Goal: Information Seeking & Learning: Learn about a topic

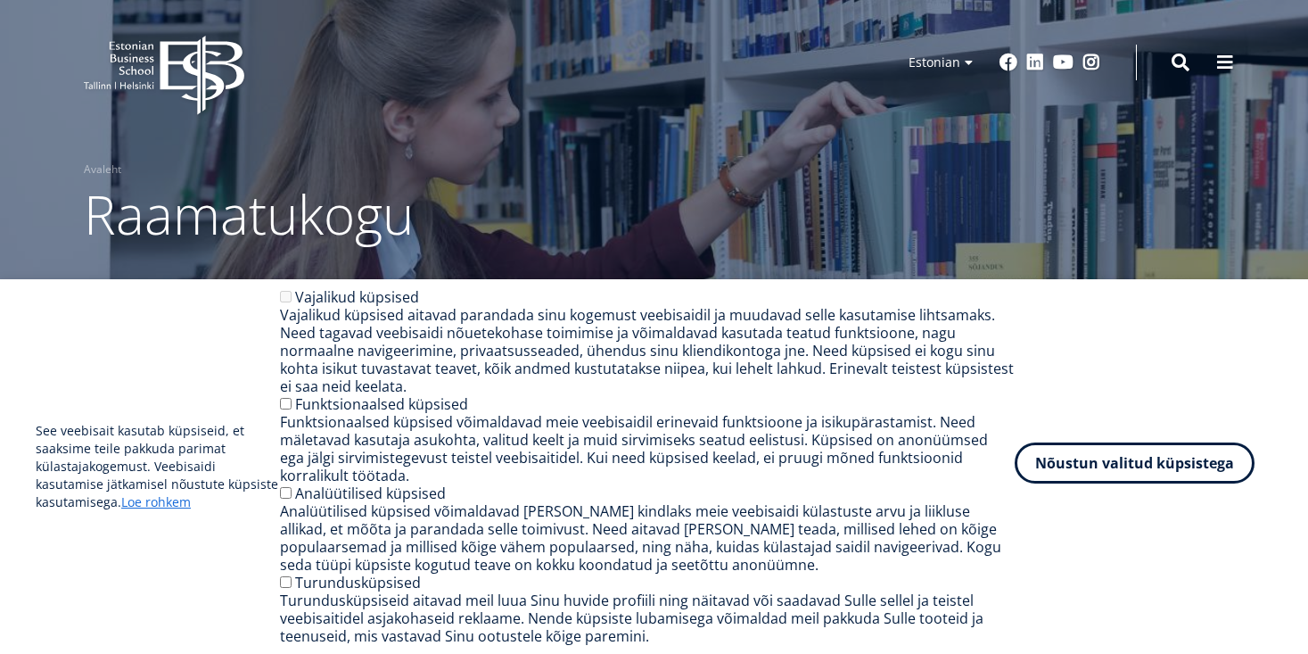
click at [1131, 477] on button "Nõustun valitud küpsistega" at bounding box center [1135, 462] width 240 height 41
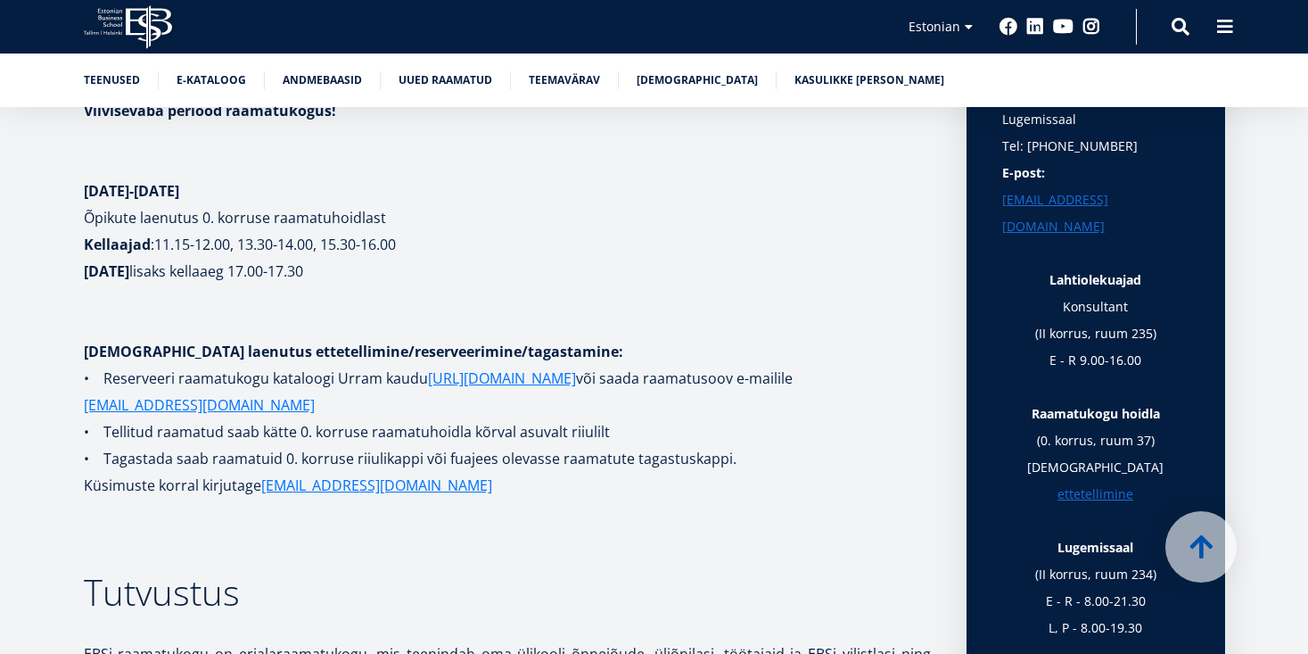
scroll to position [496, 0]
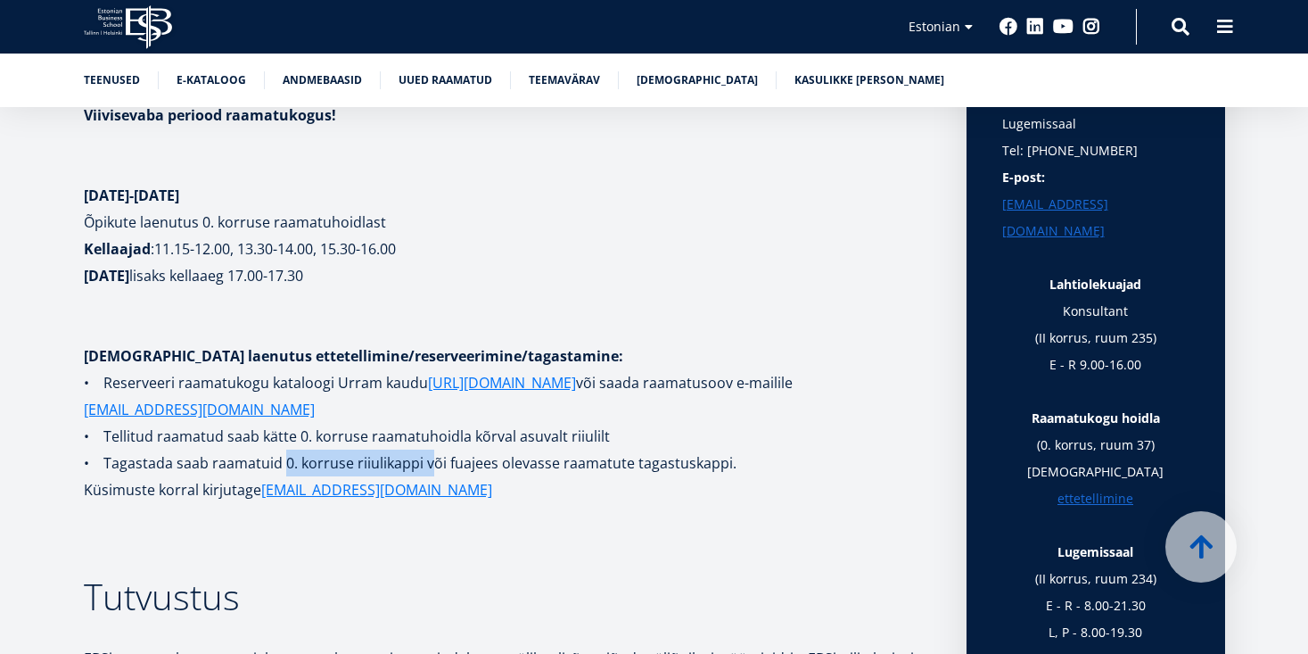
drag, startPoint x: 282, startPoint y: 457, endPoint x: 433, endPoint y: 461, distance: 151.7
click at [433, 461] on p "• Tagastada saab raamatuid 0. korruse riiulikappi või fuajees olevasse raamatut…" at bounding box center [507, 462] width 847 height 27
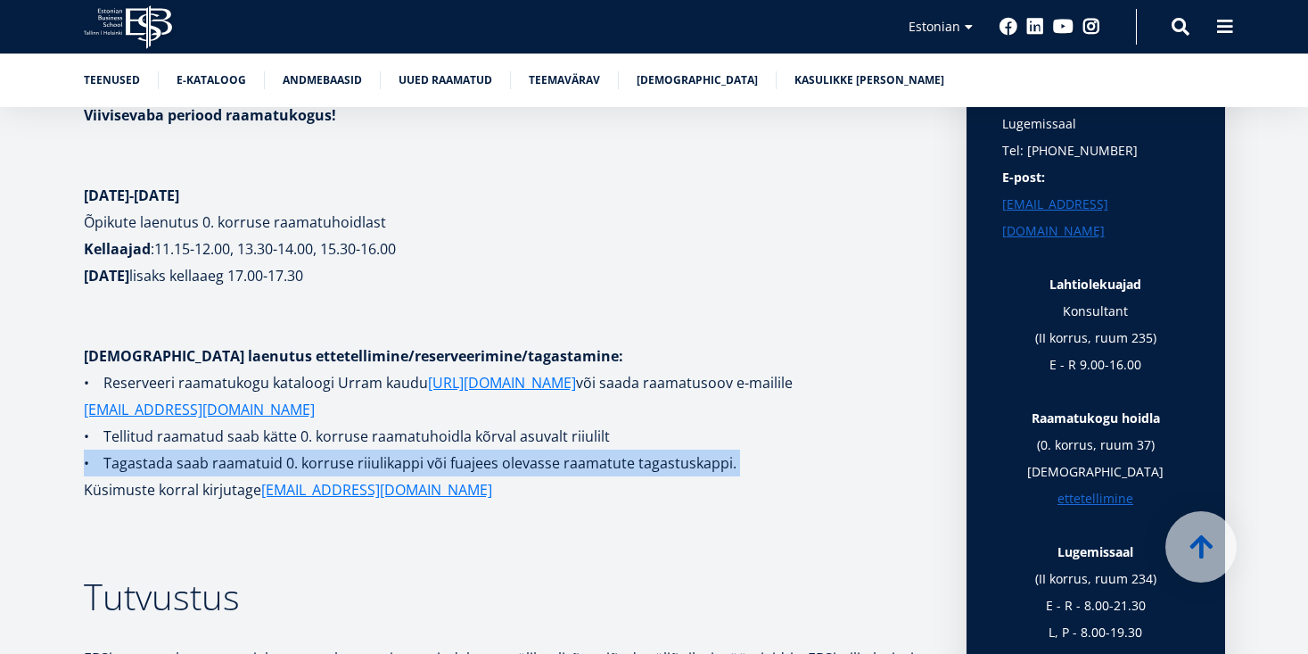
click at [433, 461] on p "• Tagastada saab raamatuid 0. korruse riiulikappi või fuajees olevasse raamatut…" at bounding box center [507, 462] width 847 height 27
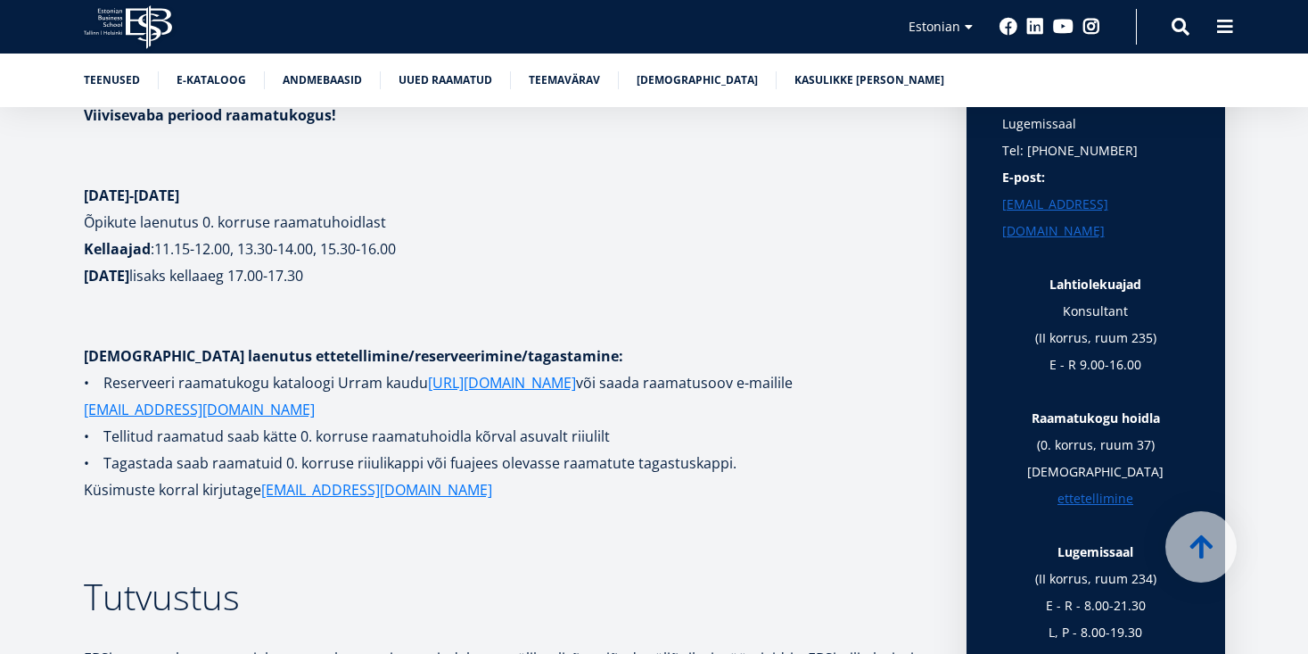
click at [531, 490] on p "Küsimuste korral kirjutage [EMAIL_ADDRESS][DOMAIN_NAME]" at bounding box center [507, 489] width 847 height 27
drag, startPoint x: 389, startPoint y: 277, endPoint x: 181, endPoint y: 283, distance: 207.9
click at [181, 283] on p "Õpikute laenutus 0. korruse raamatuhoidlast Kellaajad : 11.15-12.00, 13.30-14.0…" at bounding box center [507, 249] width 847 height 80
click at [403, 275] on p "Õpikute laenutus 0. korruse raamatuhoidlast Kellaajad : 11.15-12.00, 13.30-14.0…" at bounding box center [507, 249] width 847 height 80
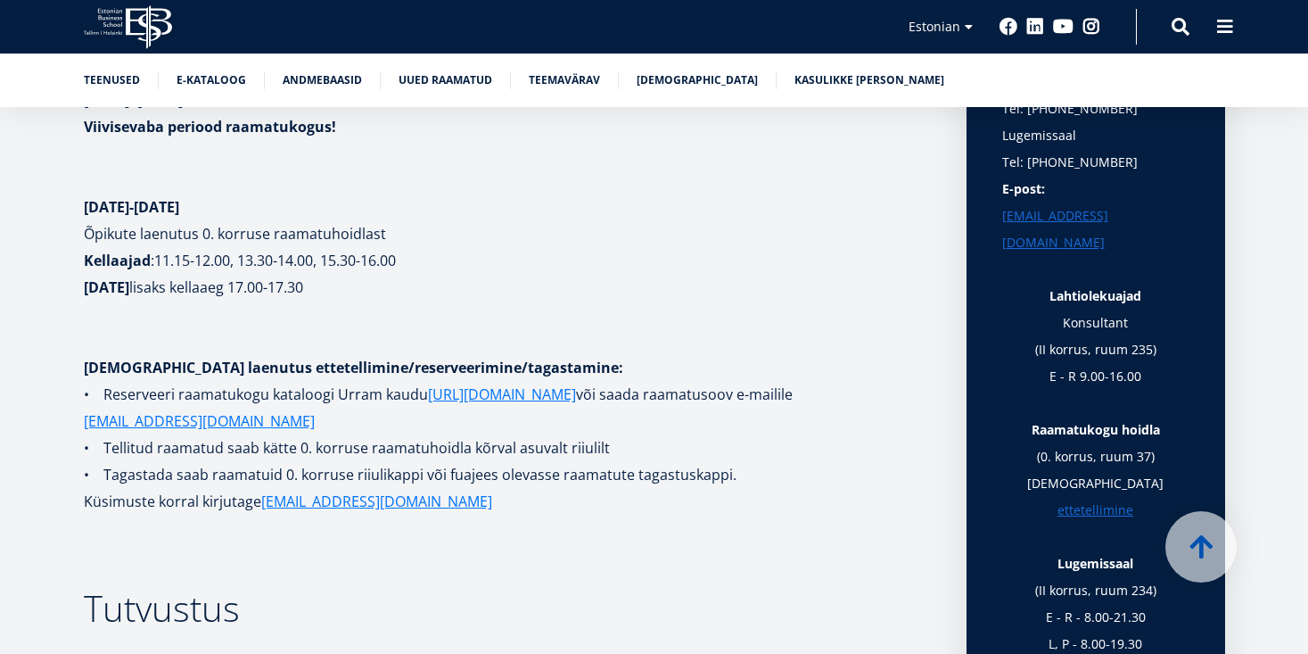
scroll to position [481, 0]
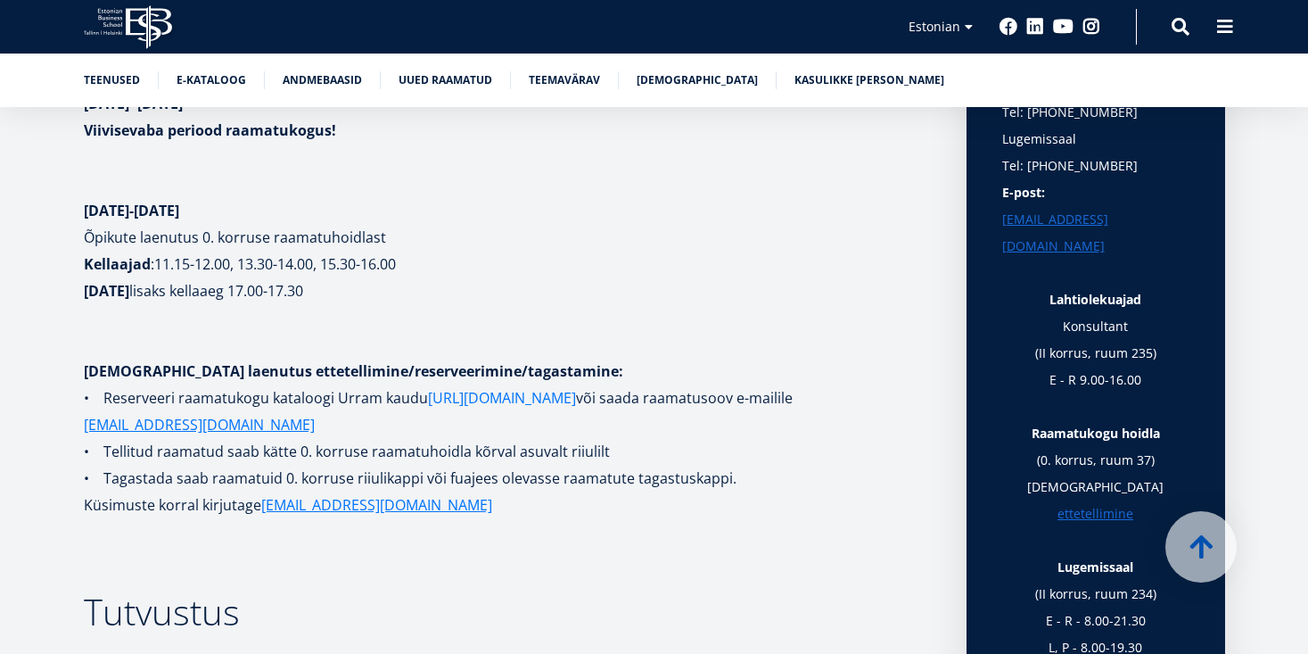
click at [449, 400] on link "[URL][DOMAIN_NAME]" at bounding box center [502, 397] width 148 height 27
